Goal: Transaction & Acquisition: Purchase product/service

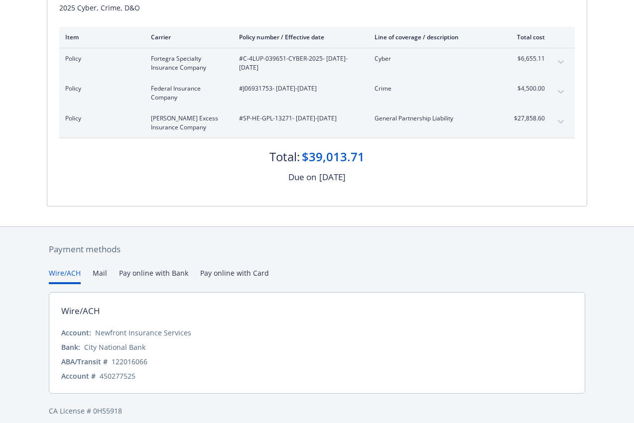
scroll to position [149, 0]
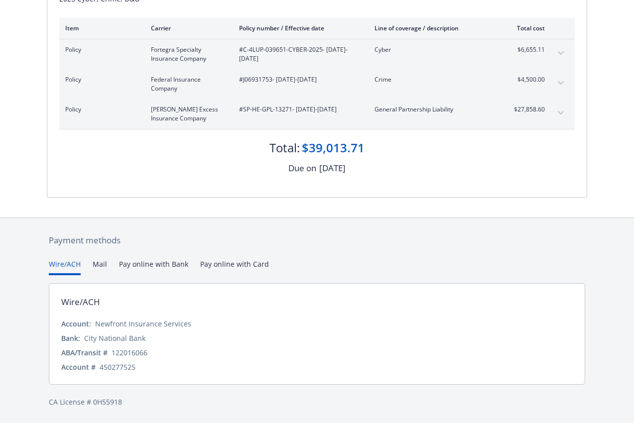
click at [156, 263] on button "Pay online with Bank" at bounding box center [153, 267] width 69 height 16
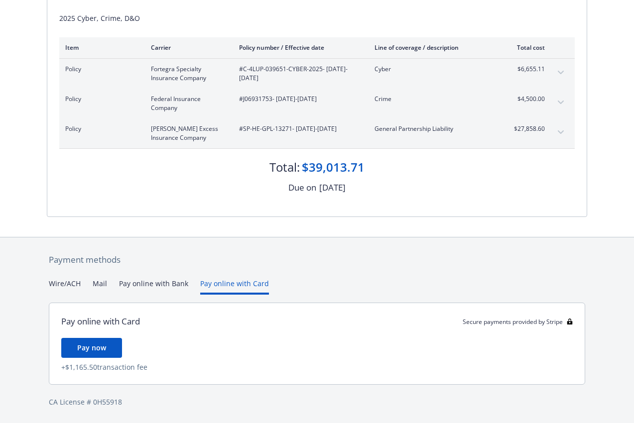
click at [236, 263] on div "Payment methods Wire/ACH Mail Pay online with Bank Pay online with Card Pay onl…" at bounding box center [317, 331] width 540 height 186
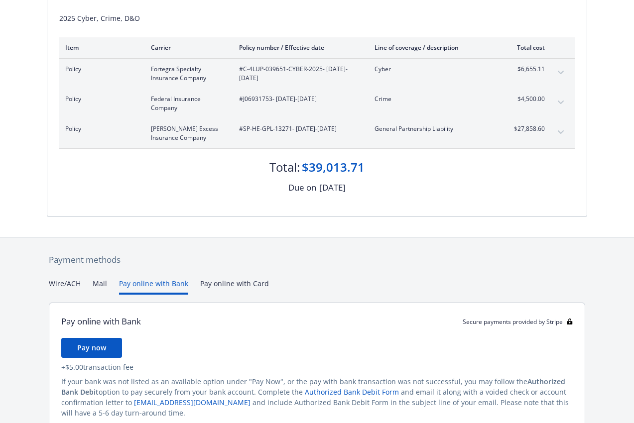
click at [153, 285] on button "Pay online with Bank" at bounding box center [153, 286] width 69 height 16
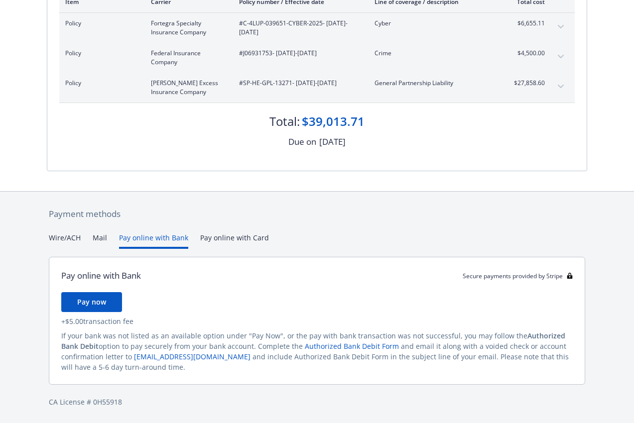
click at [104, 237] on button "Mail" at bounding box center [100, 241] width 14 height 16
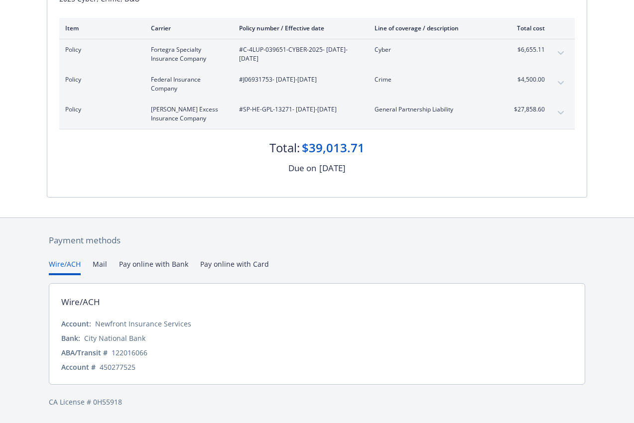
scroll to position [149, 0]
click at [71, 239] on div "Payment methods Wire/ACH Mail Pay online with Bank Pay online with Card Wire/AC…" at bounding box center [317, 321] width 540 height 206
click at [106, 259] on div "Wire/ACH Mail Pay online with Bank Pay online with Card" at bounding box center [317, 267] width 536 height 16
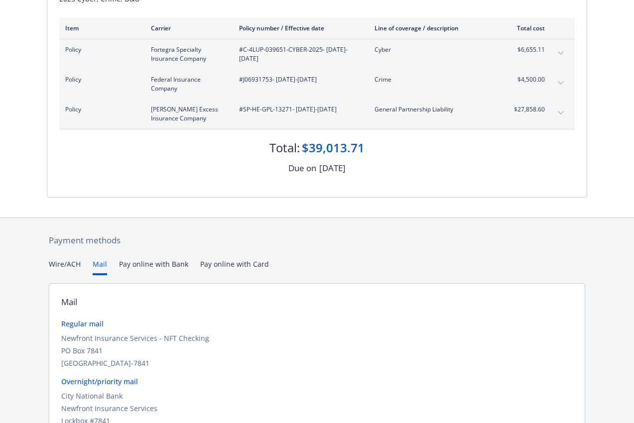
click at [104, 263] on button "Mail" at bounding box center [100, 267] width 14 height 16
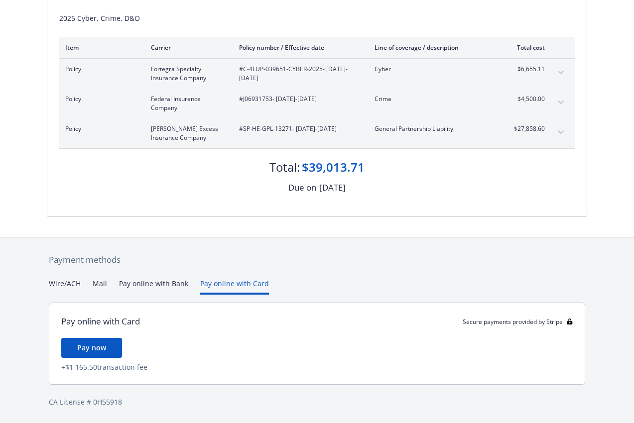
scroll to position [130, 0]
click at [203, 272] on div "Payment methods Wire/ACH Mail Pay online with Bank Pay online with Card Pay onl…" at bounding box center [317, 331] width 540 height 186
